Goal: Information Seeking & Learning: Learn about a topic

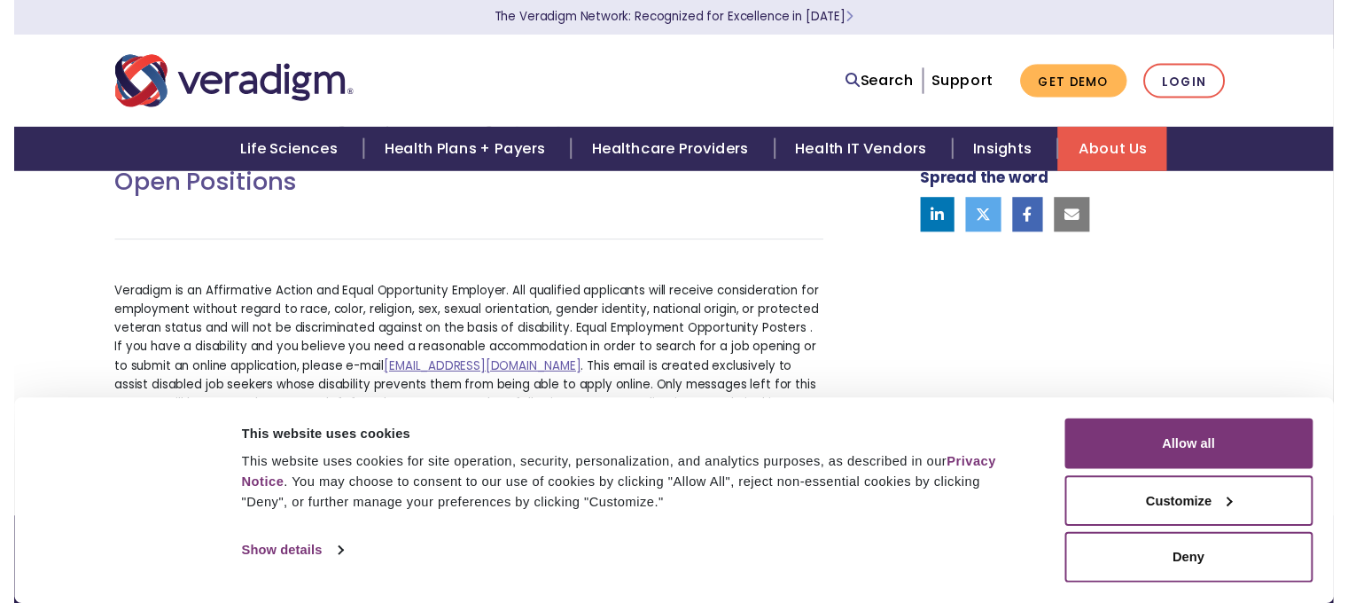
scroll to position [798, 0]
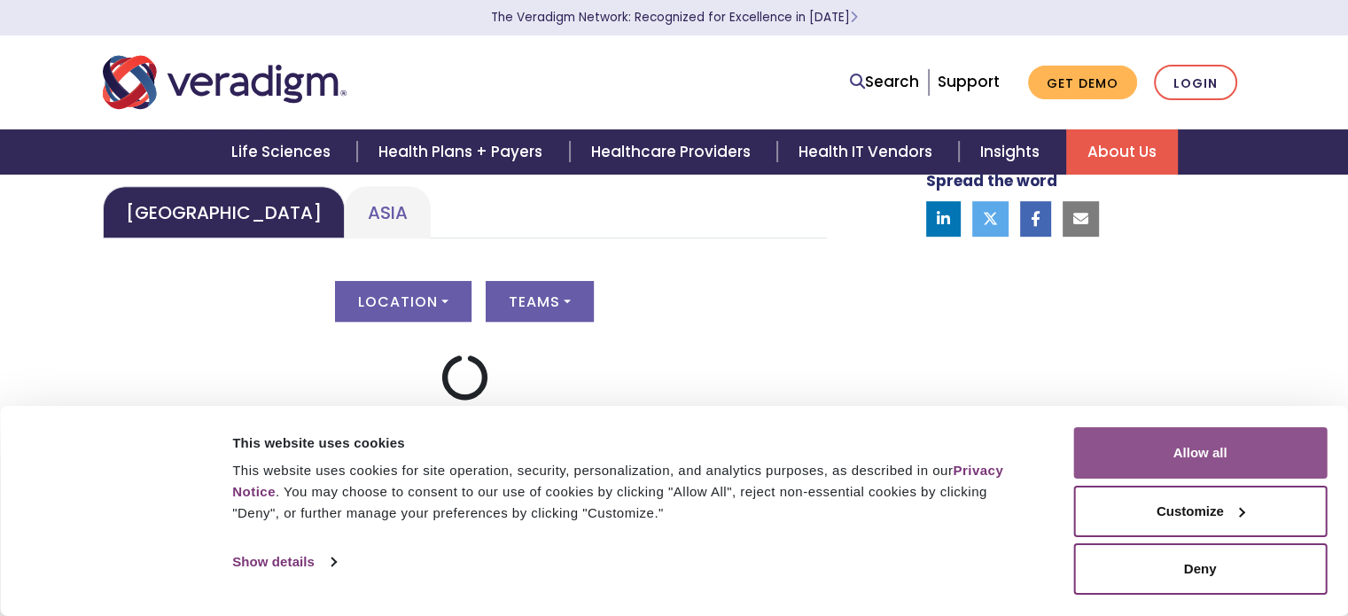
click at [1177, 460] on button "Allow all" at bounding box center [1200, 452] width 254 height 51
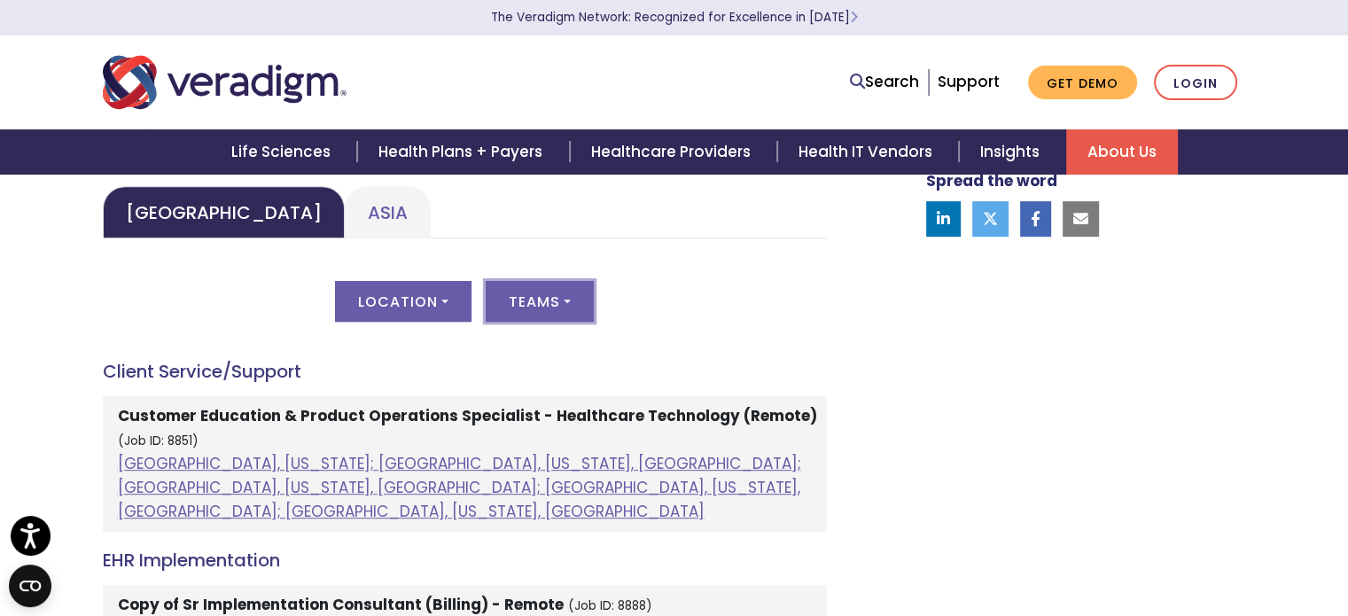
click at [519, 308] on button "Teams" at bounding box center [540, 301] width 108 height 41
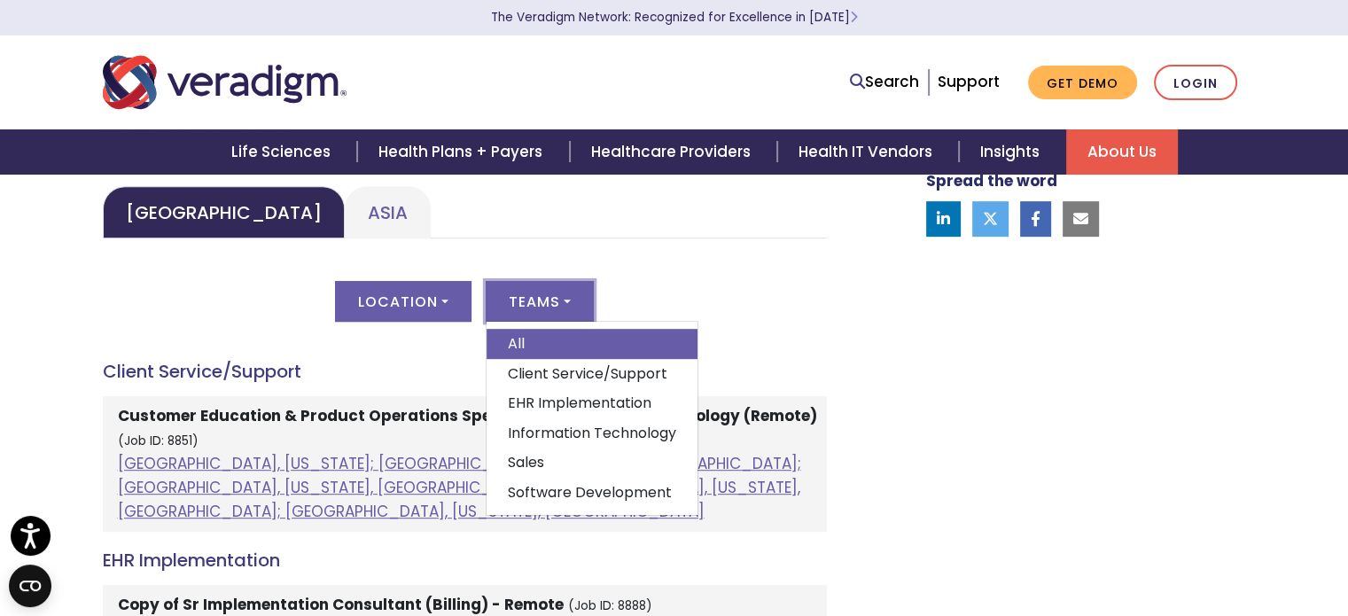
click at [519, 308] on button "Teams" at bounding box center [540, 301] width 108 height 41
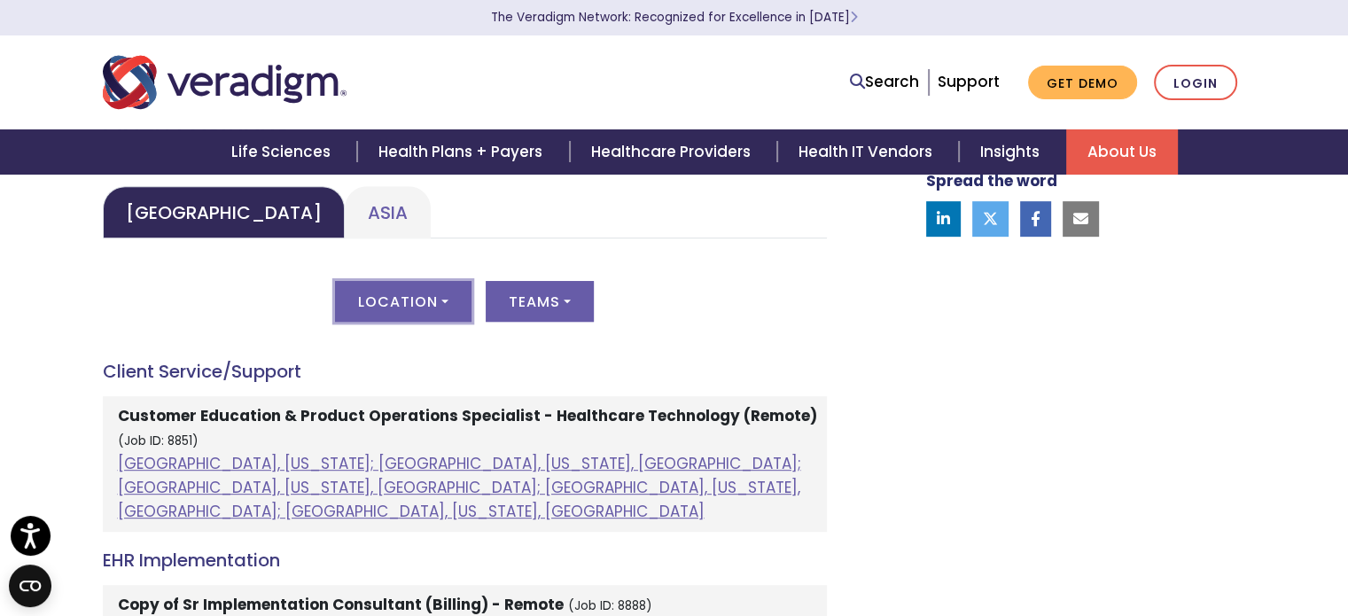
click at [433, 301] on button "Location" at bounding box center [403, 301] width 137 height 41
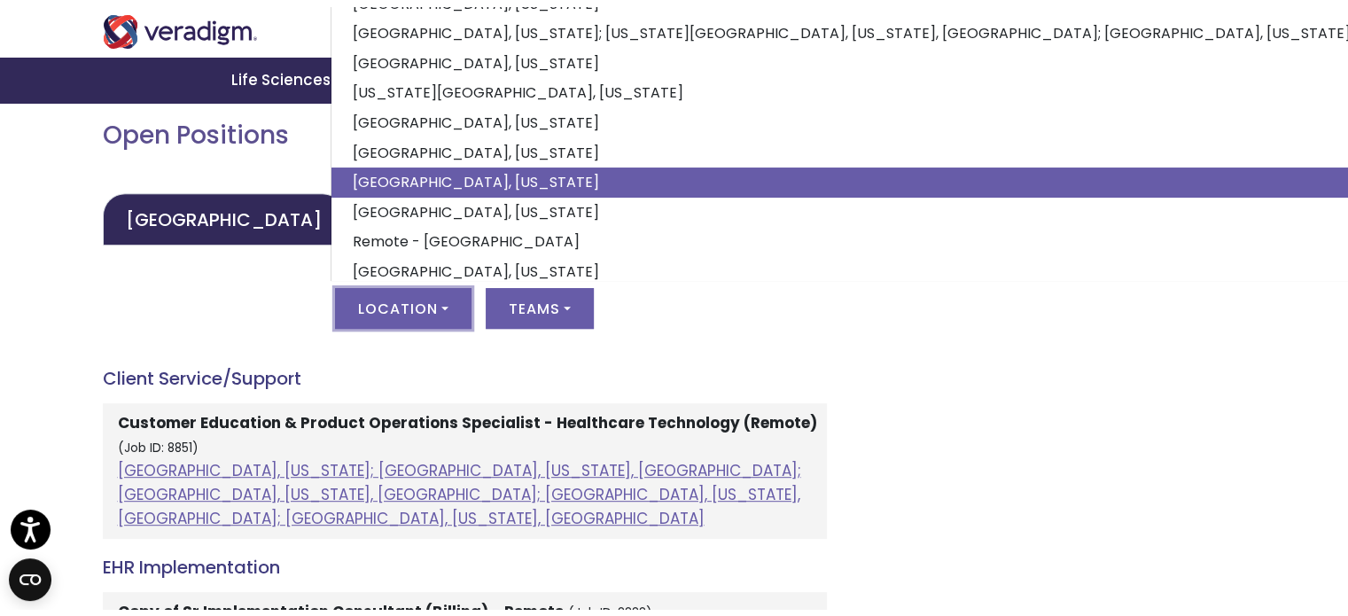
scroll to position [227, 0]
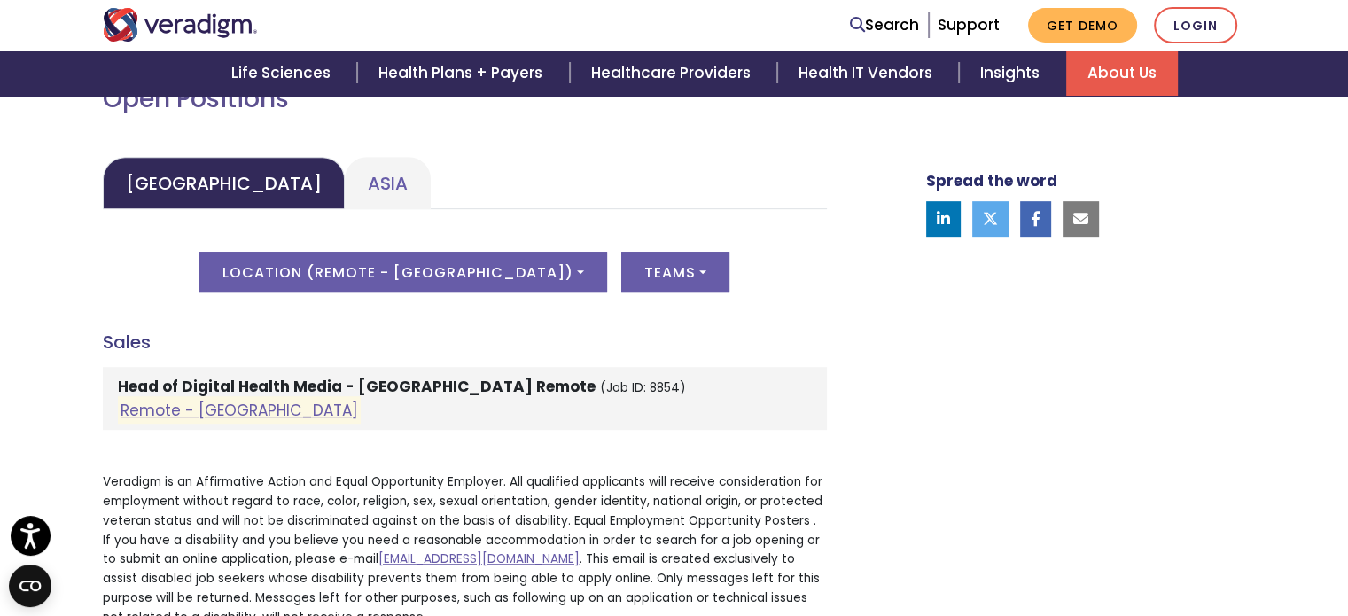
scroll to position [798, 0]
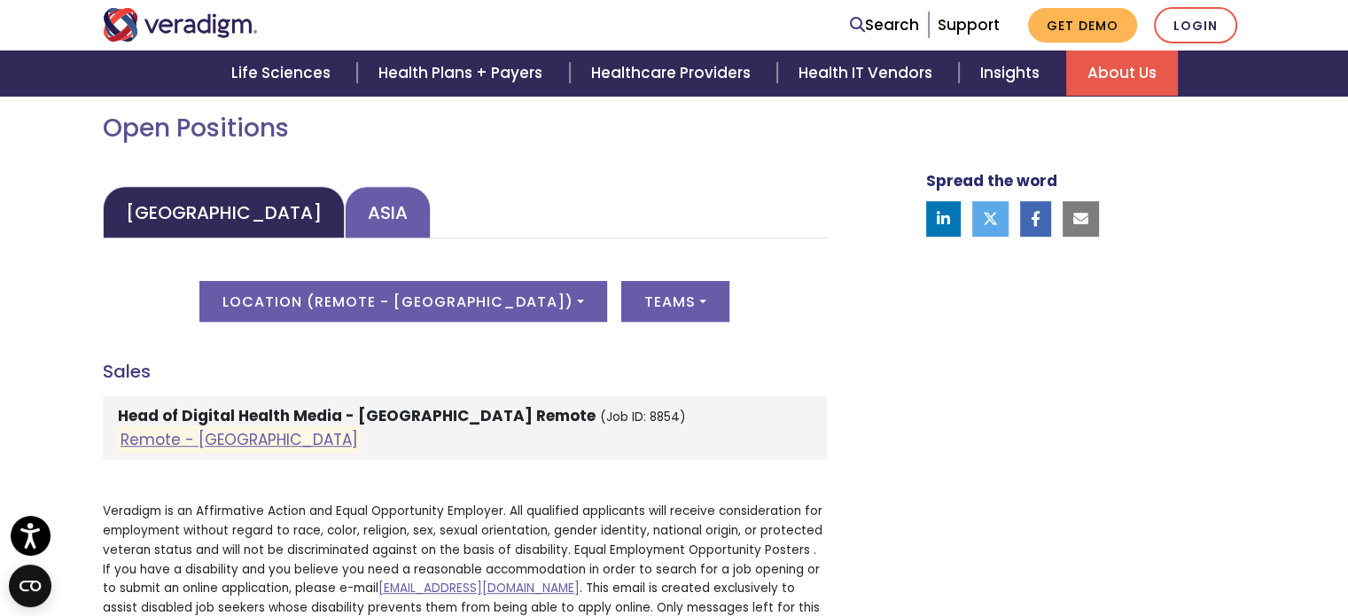
click at [345, 215] on link "Asia" at bounding box center [388, 212] width 86 height 52
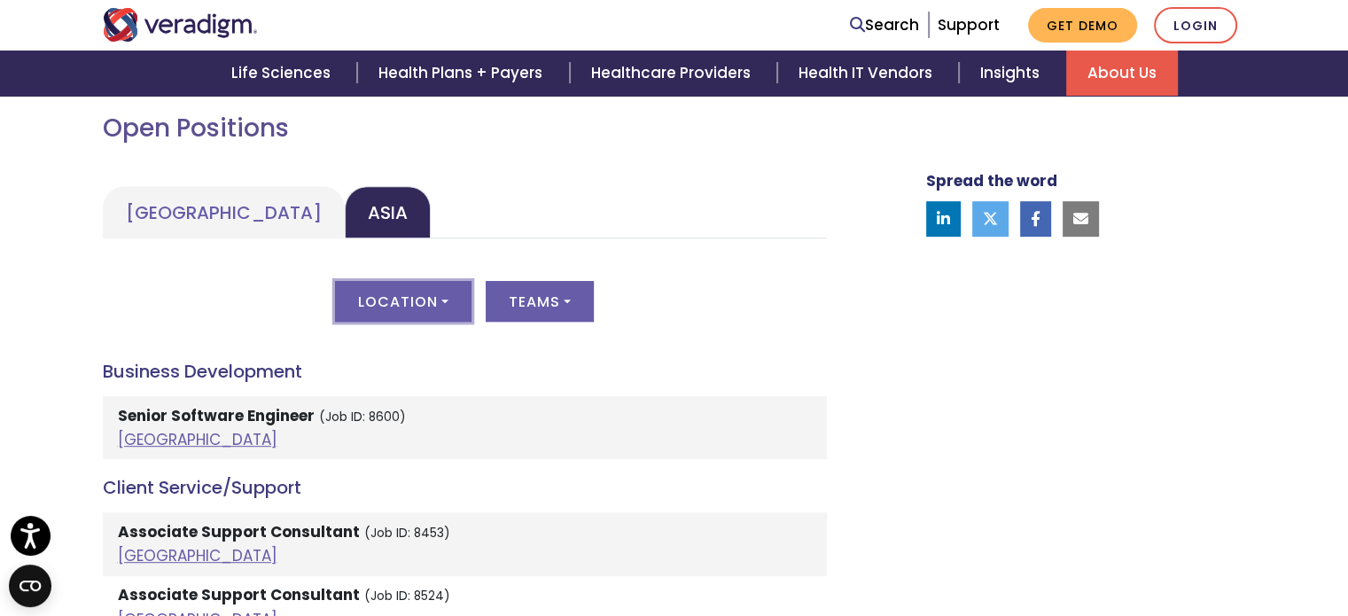
click at [429, 310] on button "Location" at bounding box center [403, 301] width 137 height 41
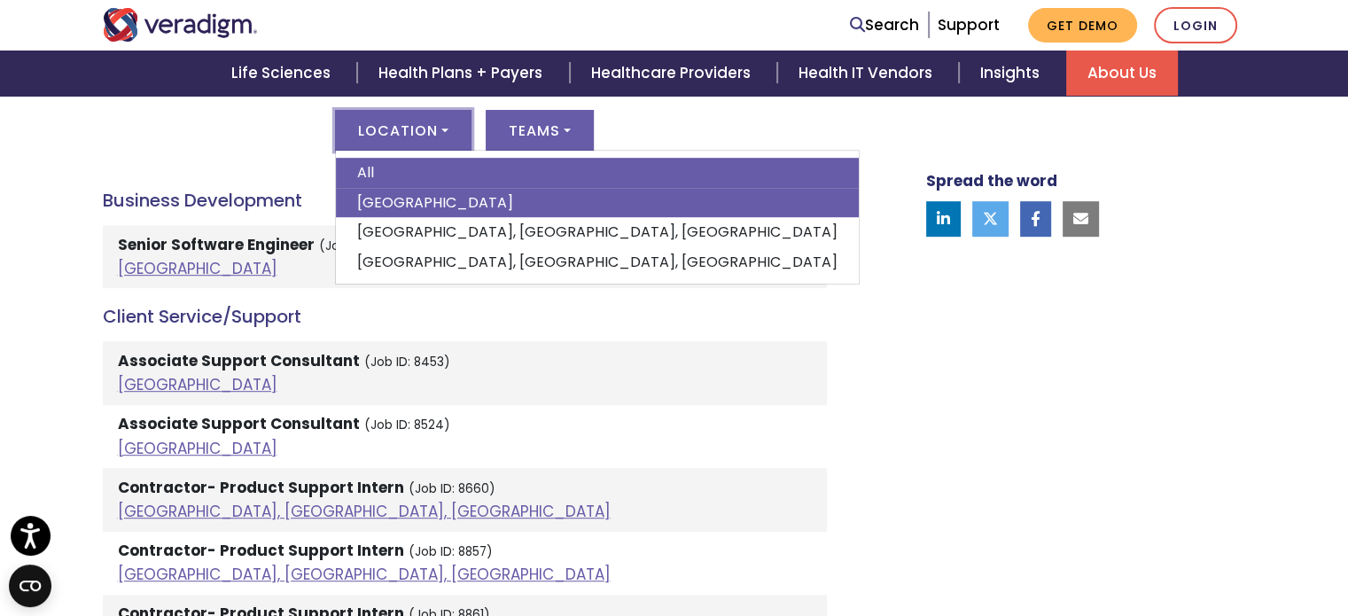
scroll to position [975, 0]
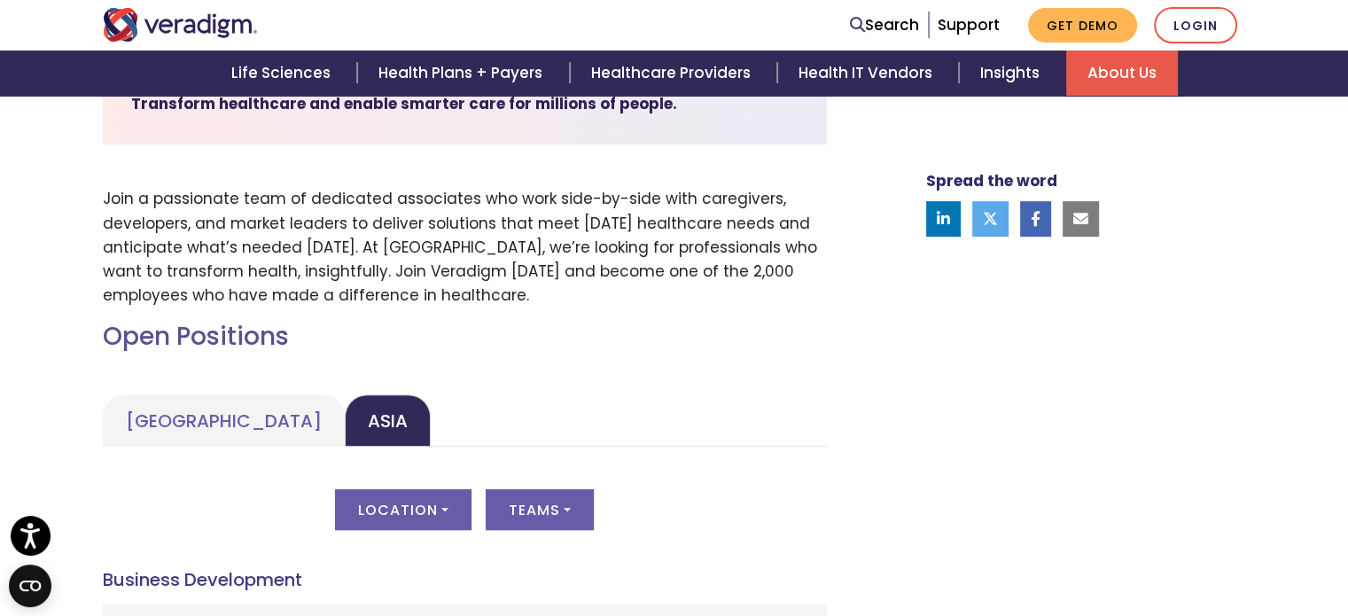
scroll to position [0, 0]
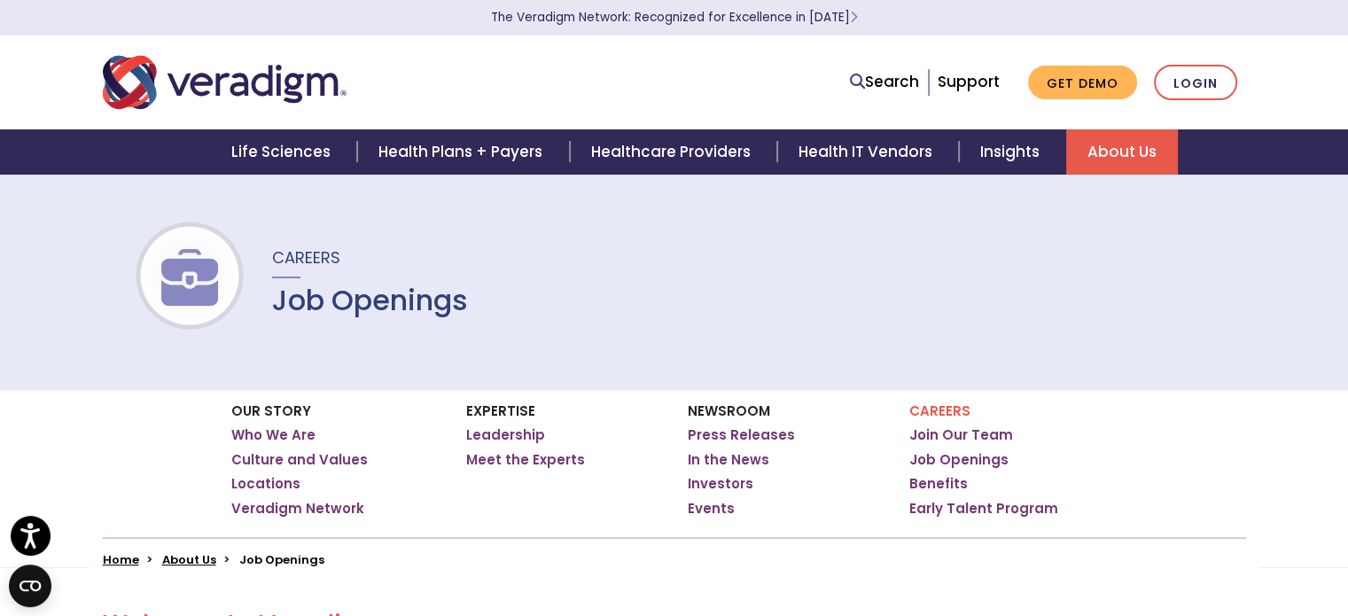
drag, startPoint x: 57, startPoint y: 394, endPoint x: 66, endPoint y: -19, distance: 413.2
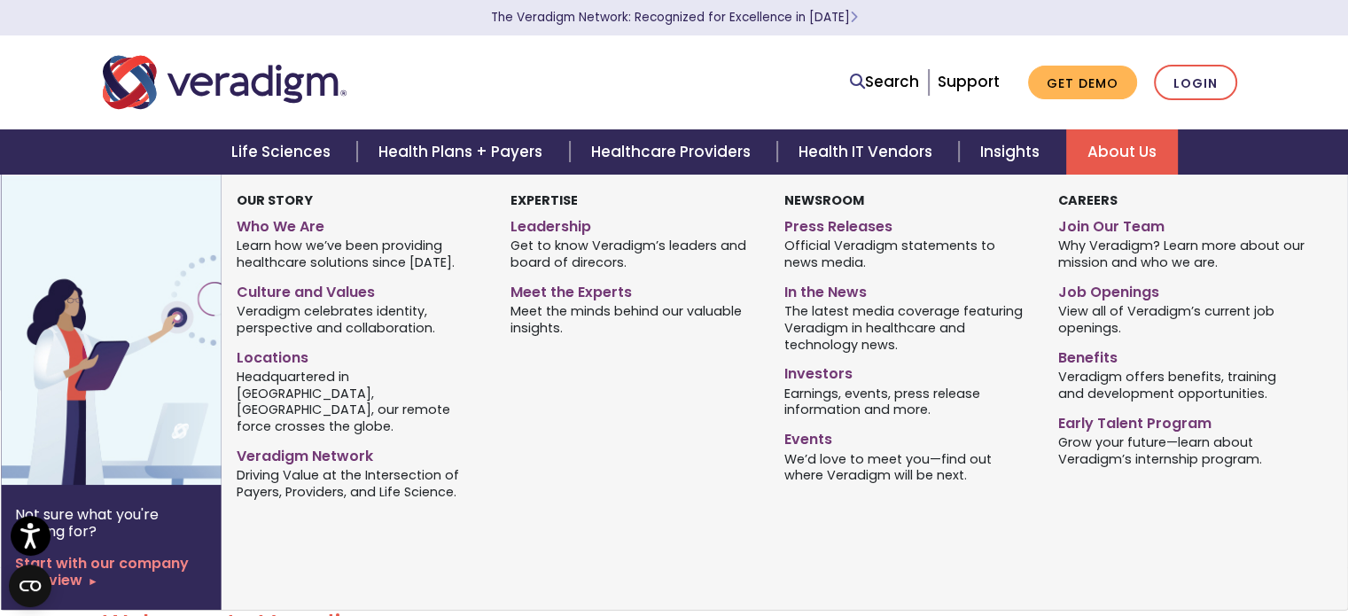
click at [1119, 155] on link "About Us" at bounding box center [1122, 151] width 112 height 45
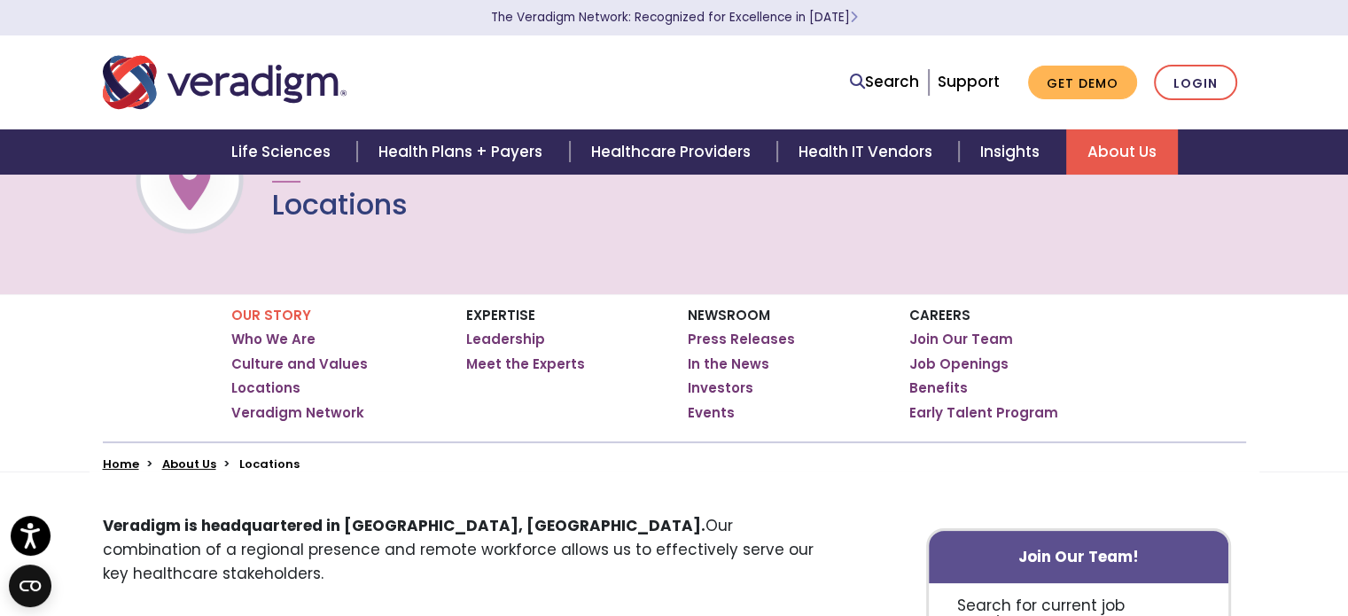
scroll to position [89, 0]
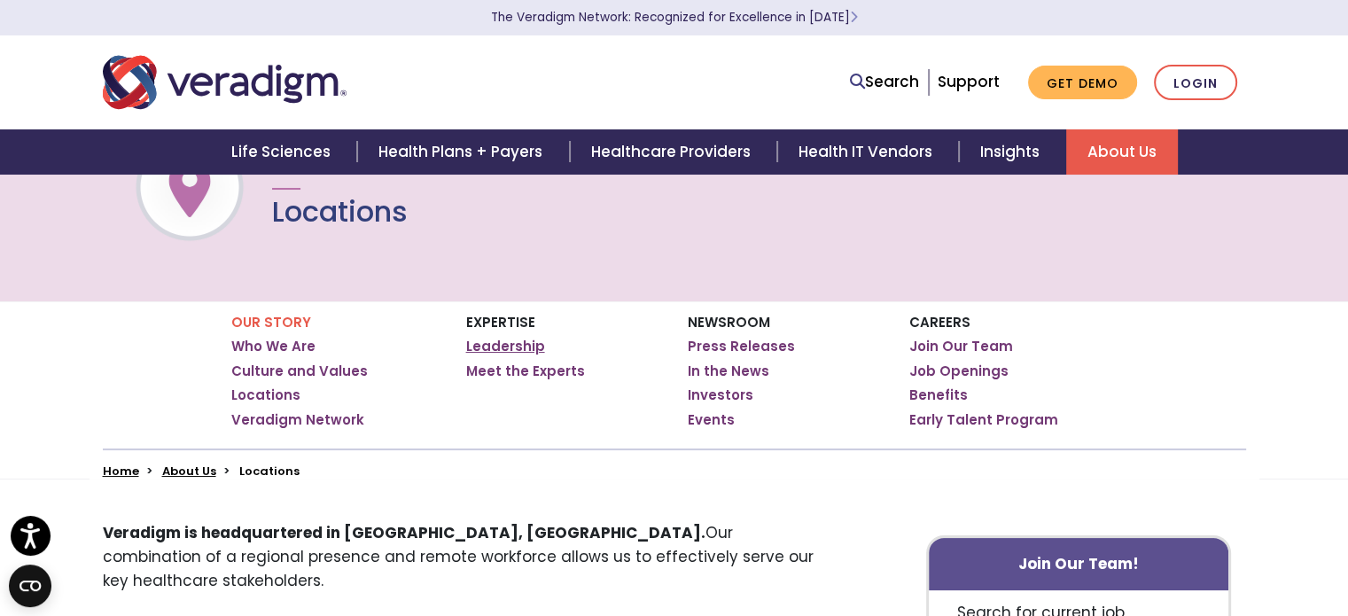
click at [507, 345] on link "Leadership" at bounding box center [505, 347] width 79 height 18
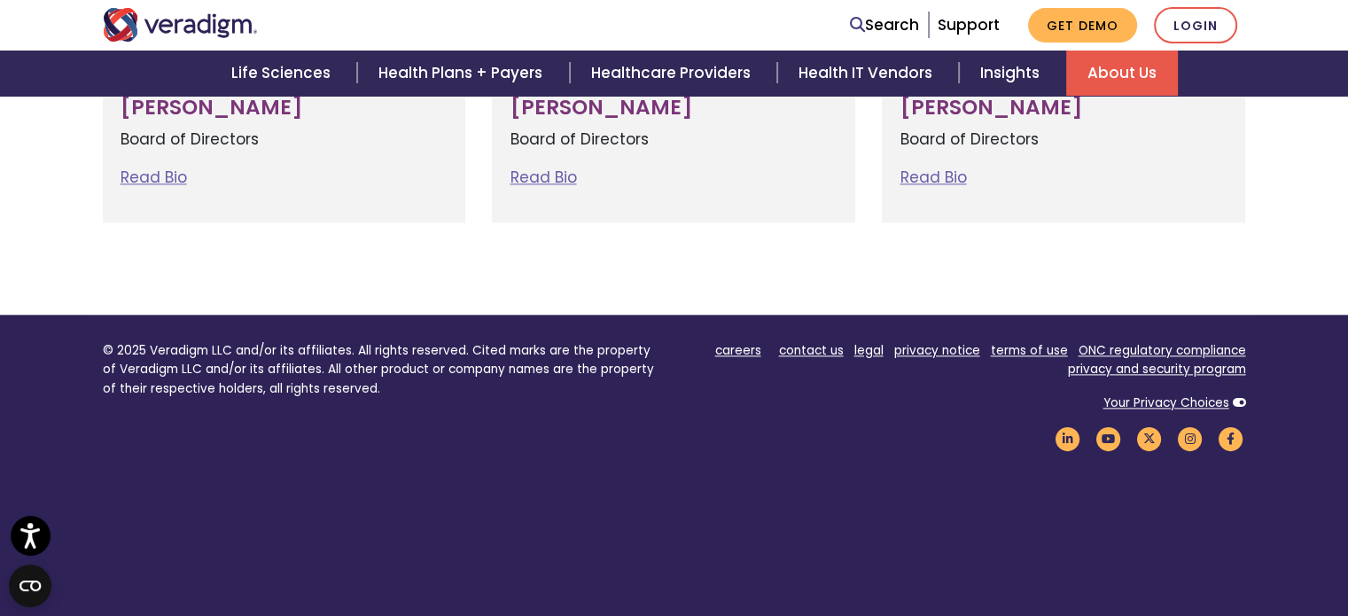
scroll to position [2378, 0]
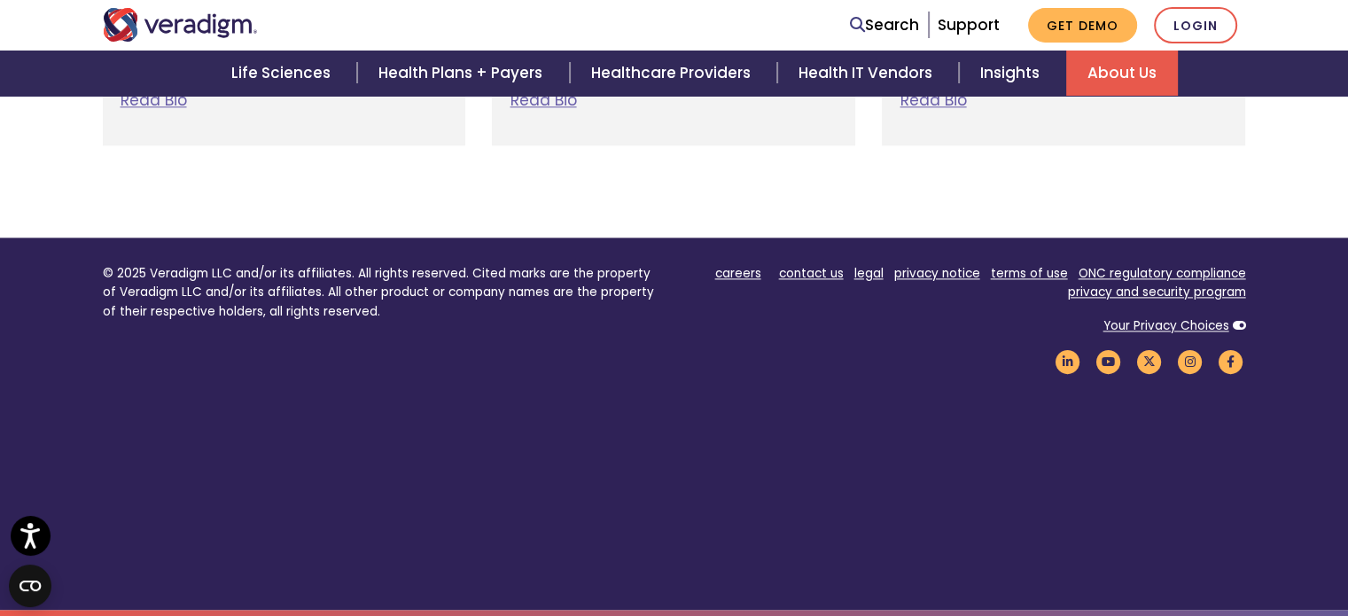
click at [172, 31] on img "Veradigm logo" at bounding box center [180, 25] width 155 height 34
